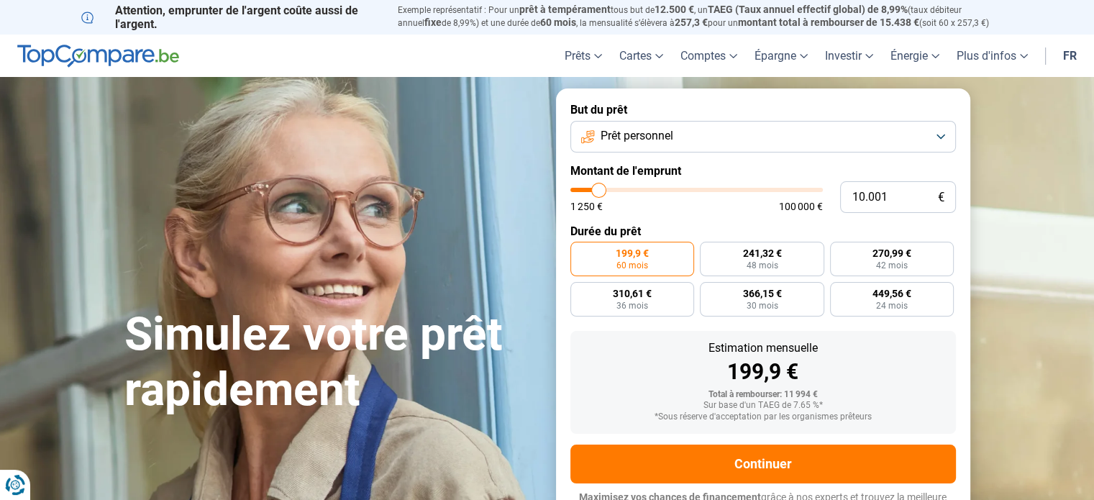
click at [760, 142] on button "Prêt personnel" at bounding box center [762, 137] width 385 height 32
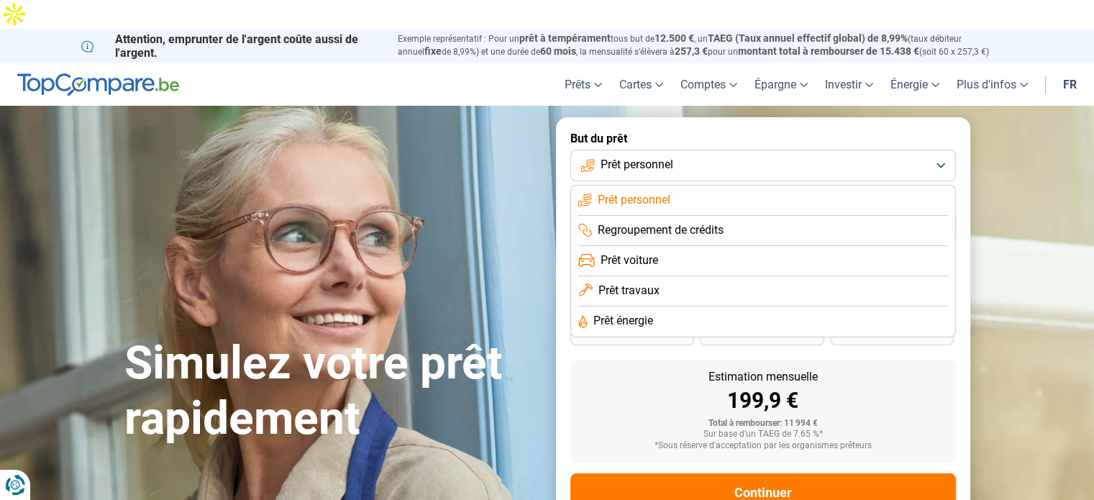
click at [805, 150] on button "Prêt personnel" at bounding box center [762, 166] width 385 height 32
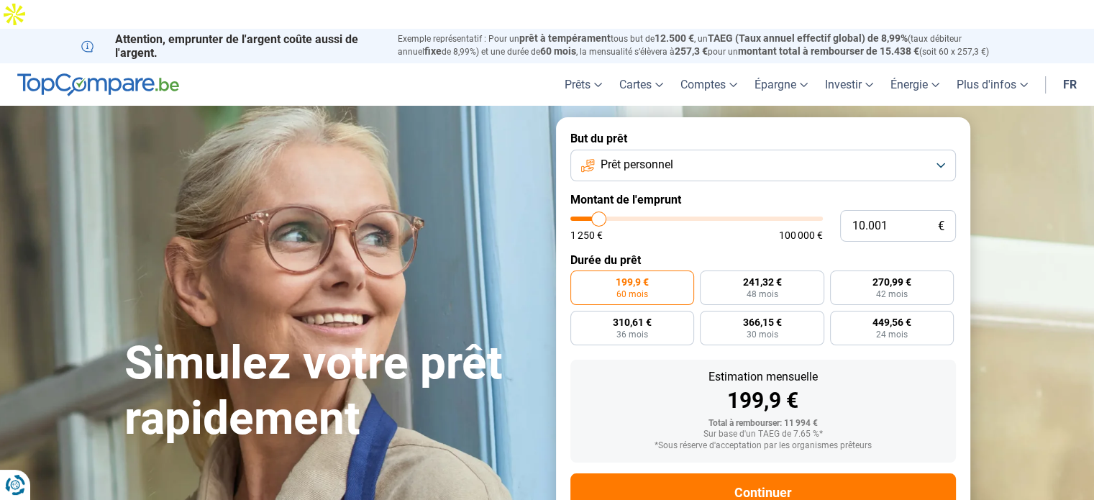
click at [739, 150] on button "Prêt personnel" at bounding box center [762, 166] width 385 height 32
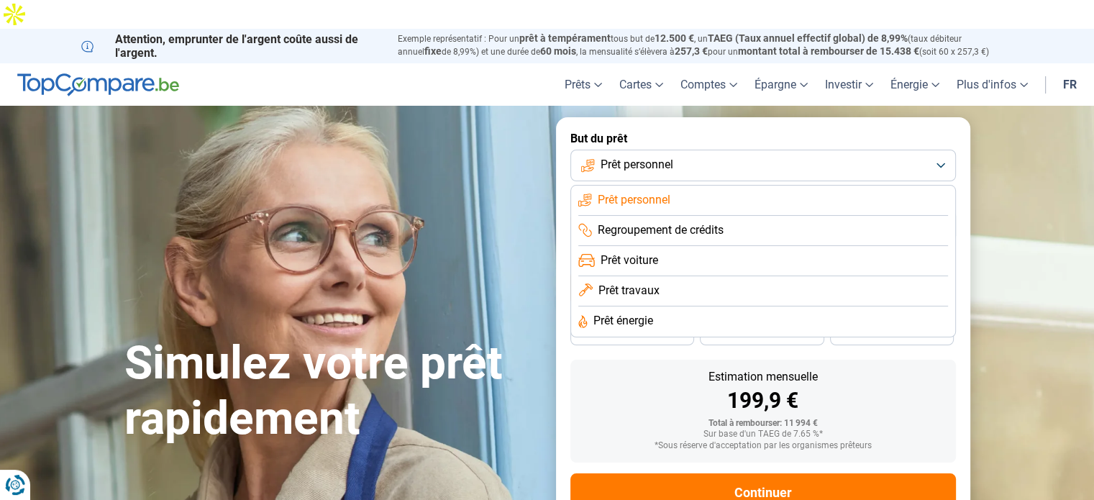
click at [803, 150] on button "Prêt personnel" at bounding box center [762, 166] width 385 height 32
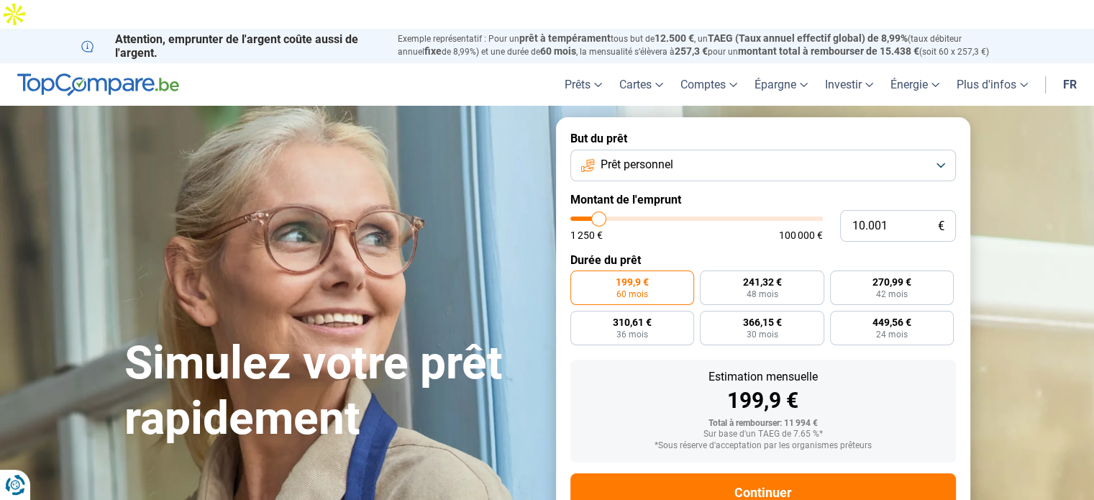
click at [803, 150] on button "Prêt personnel" at bounding box center [762, 166] width 385 height 32
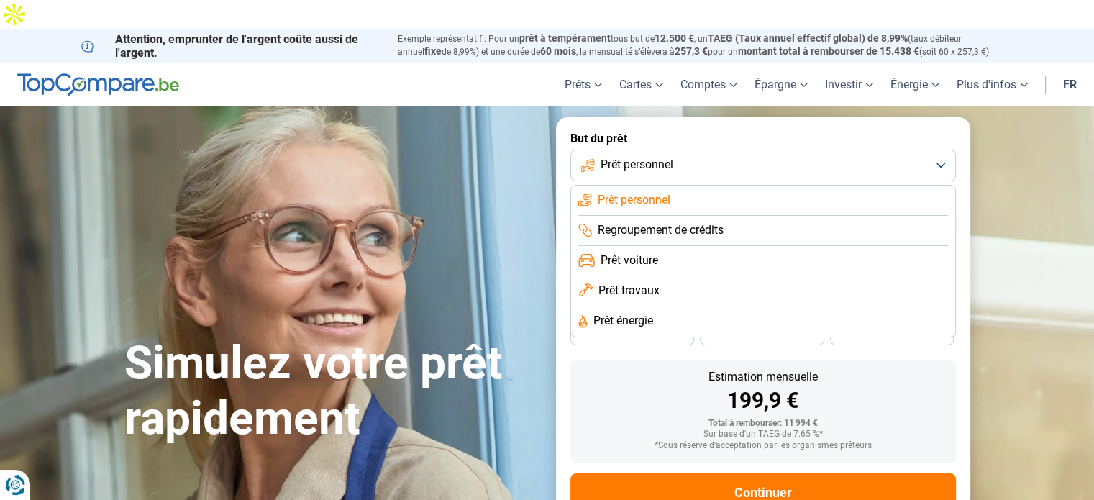
click at [757, 150] on button "Prêt personnel" at bounding box center [762, 166] width 385 height 32
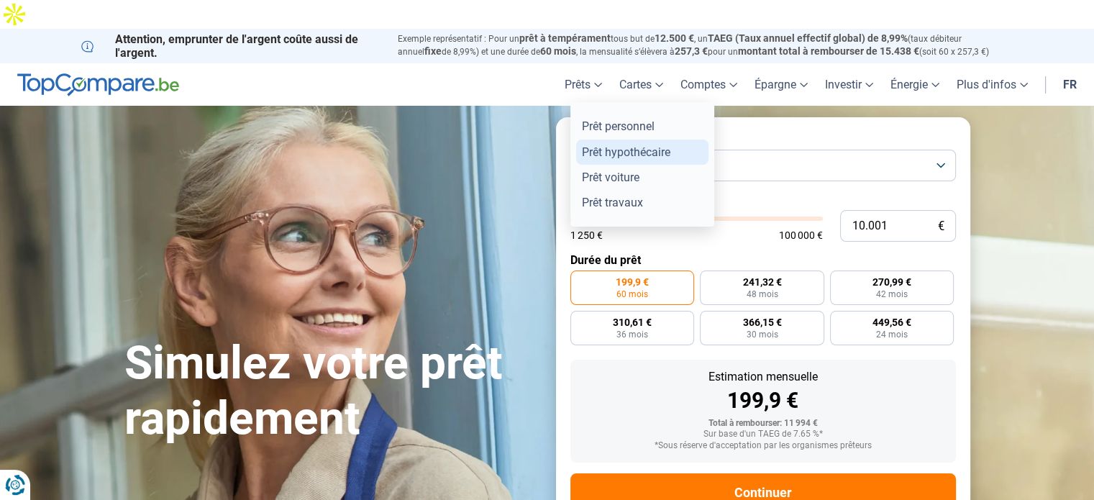
click at [601, 140] on link "Prêt hypothécaire" at bounding box center [642, 152] width 132 height 25
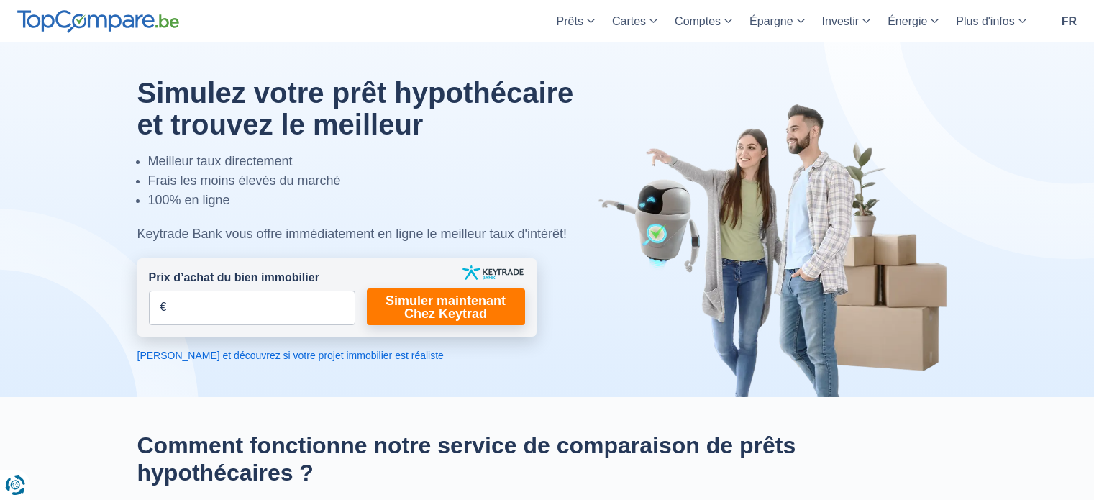
click at [198, 310] on input "Prix d’achat du bien immobilier" at bounding box center [252, 308] width 206 height 35
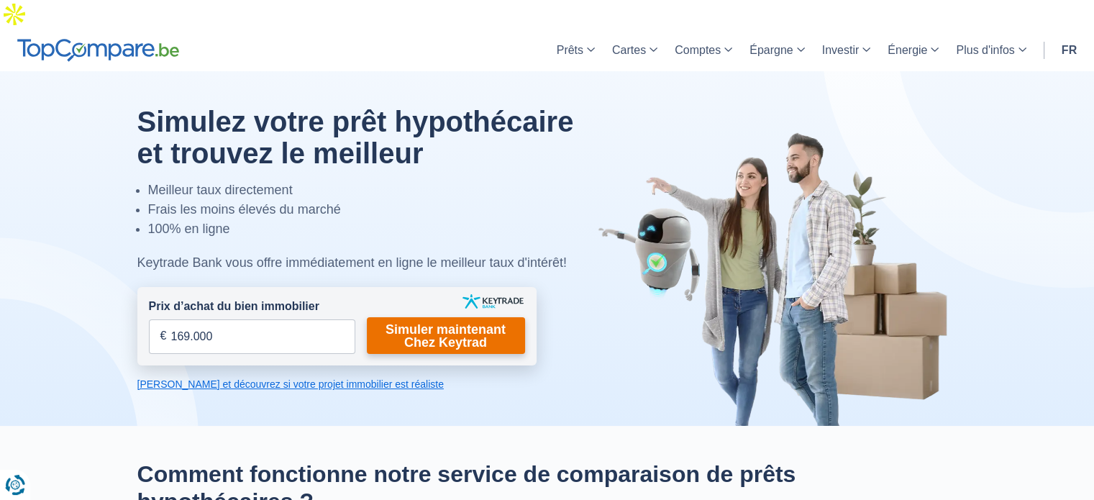
type input "169.000"
click at [420, 322] on link "Simuler maintenant Chez Keytrad" at bounding box center [446, 335] width 158 height 37
click at [459, 317] on link "Simuler maintenant Chez Keytrad" at bounding box center [446, 335] width 158 height 37
click at [469, 317] on link "Simuler maintenant Chez Keytrad" at bounding box center [446, 335] width 158 height 37
click at [452, 317] on link "Simuler maintenant Chez Keytrad" at bounding box center [446, 335] width 158 height 37
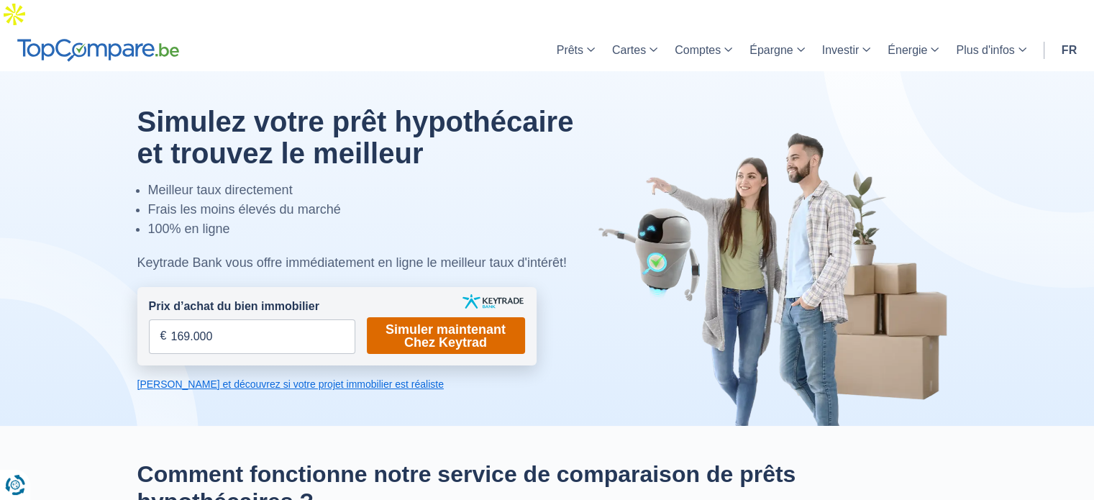
click at [452, 317] on link "Simuler maintenant Chez Keytrad" at bounding box center [446, 335] width 158 height 37
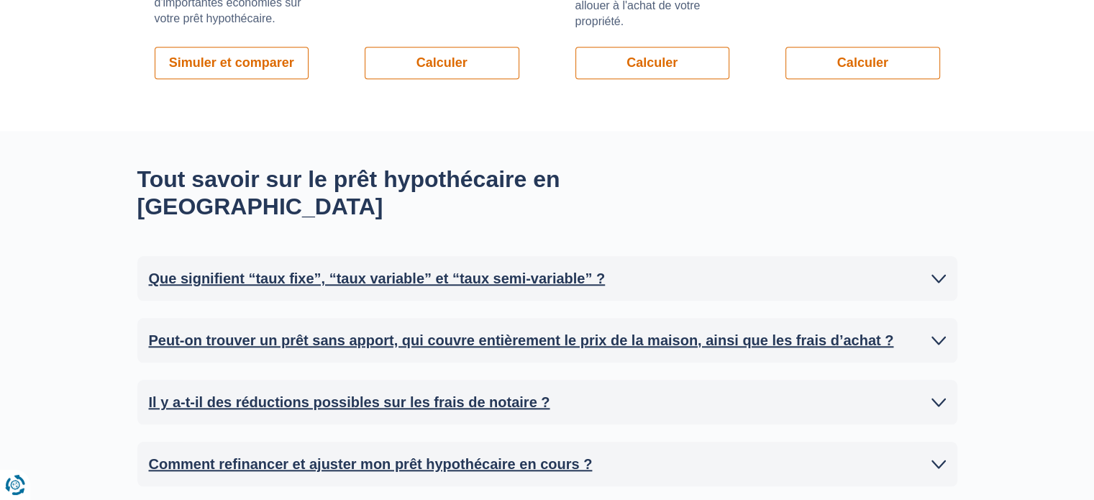
scroll to position [874, 0]
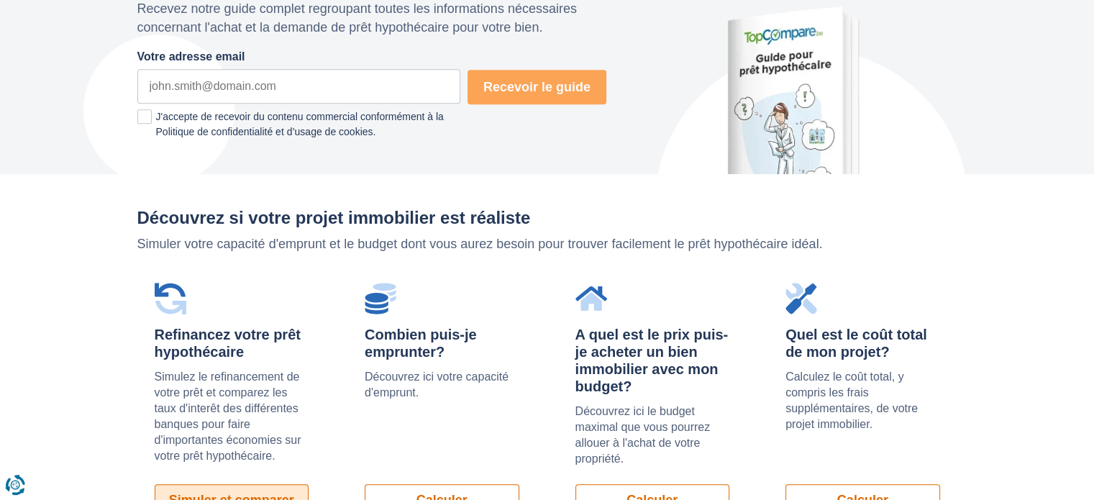
click at [255, 484] on link "Simuler et comparer" at bounding box center [232, 500] width 155 height 32
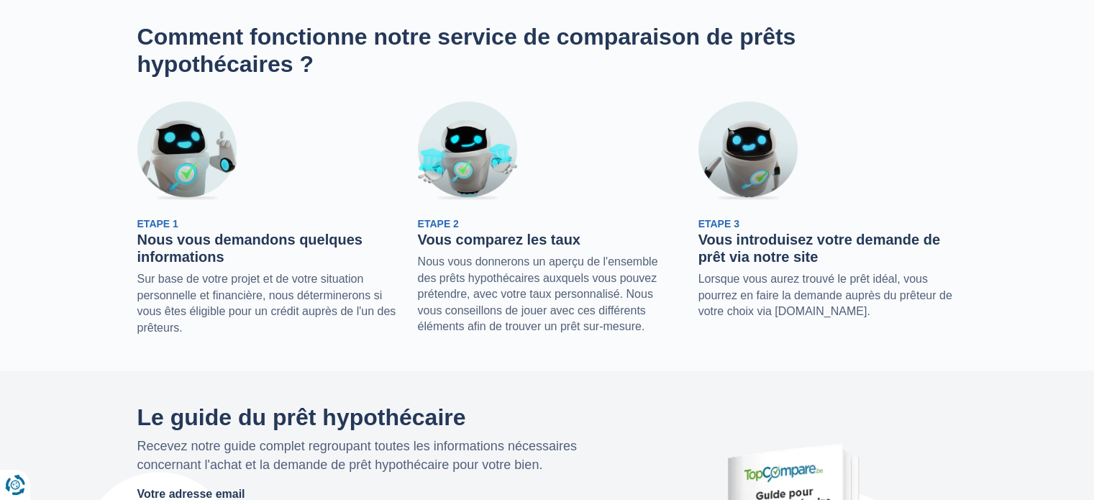
scroll to position [0, 0]
